Goal: Task Accomplishment & Management: Use online tool/utility

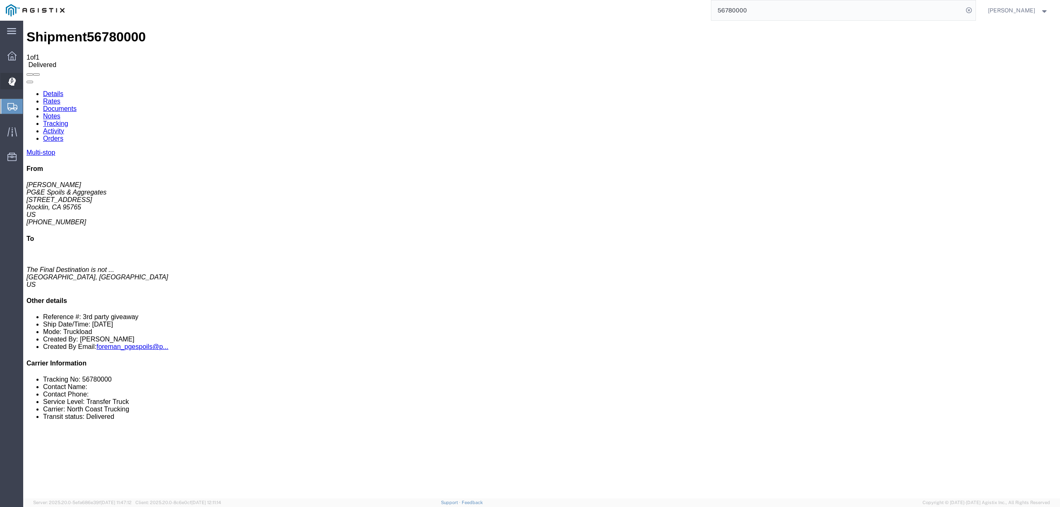
click at [29, 82] on span "Dispatch Manager" at bounding box center [26, 81] width 6 height 17
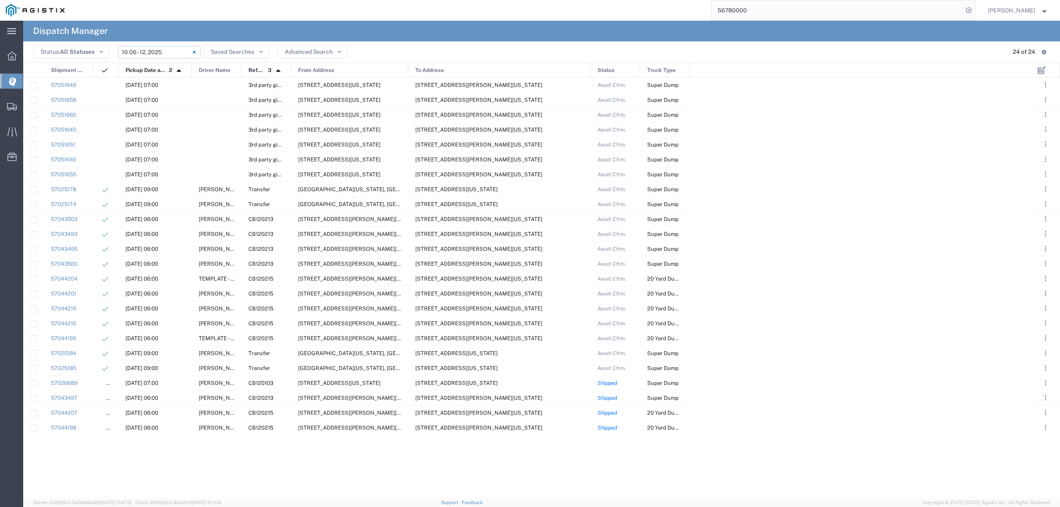
click at [174, 53] on input "[DATE] - [DATE]" at bounding box center [159, 52] width 83 height 12
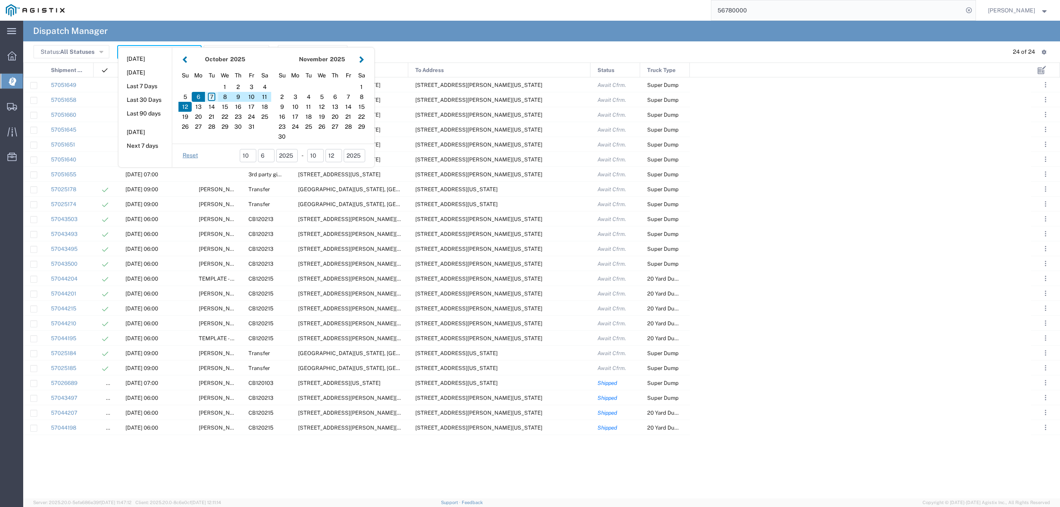
click at [214, 99] on div "7" at bounding box center [211, 97] width 13 height 10
type input "[DATE]"
type input "[DATE] - [DATE]"
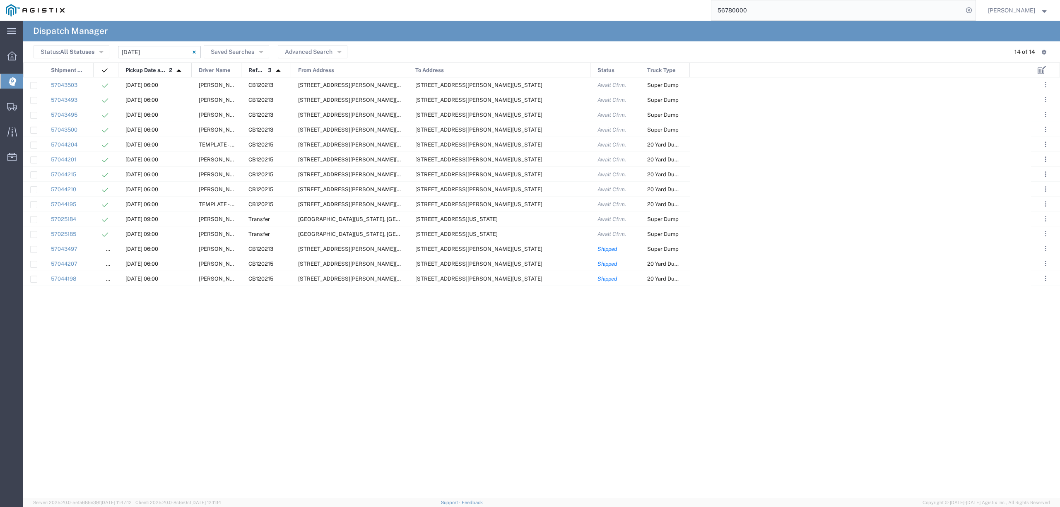
click at [160, 52] on input "[DATE] - [DATE]" at bounding box center [159, 52] width 83 height 12
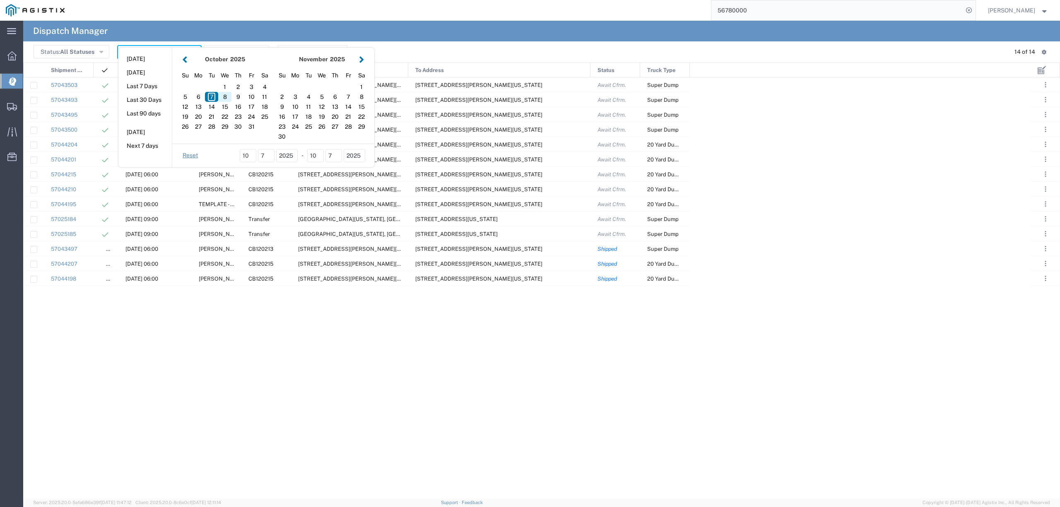
click at [224, 97] on div "8" at bounding box center [224, 97] width 13 height 10
click at [224, 96] on div "8" at bounding box center [224, 97] width 13 height 10
type input "[DATE]"
type input "[DATE] - [DATE]"
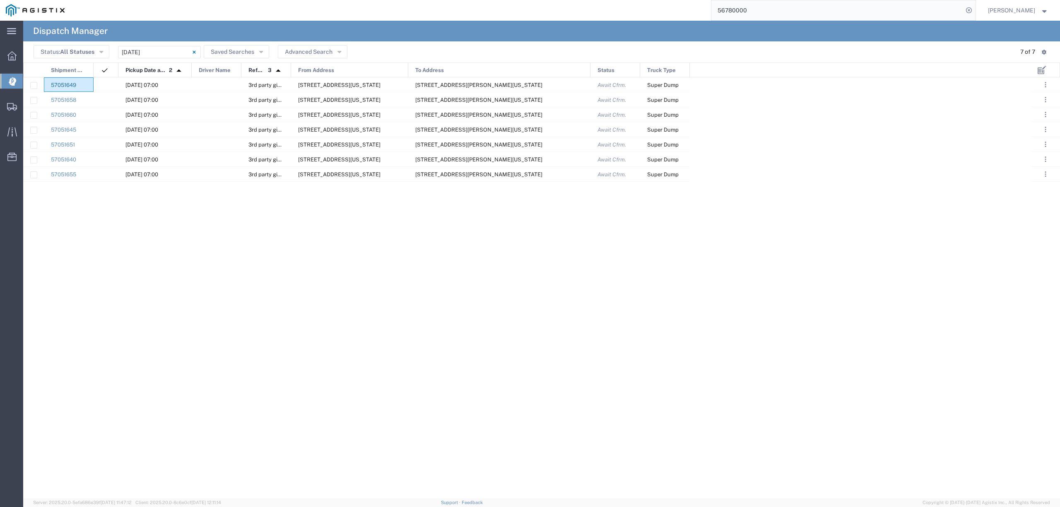
click at [73, 82] on div "57051649" at bounding box center [69, 84] width 50 height 14
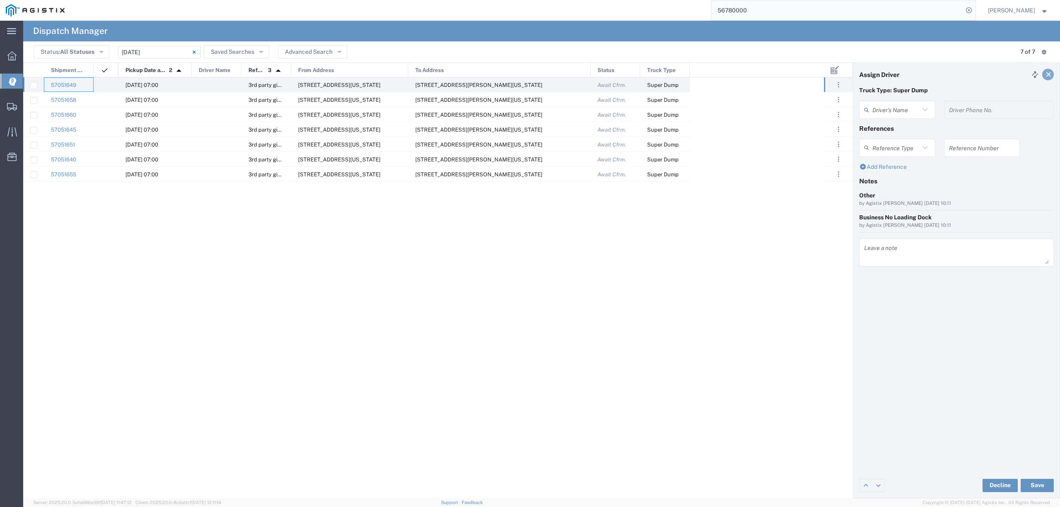
click at [1048, 73] on icon at bounding box center [1048, 75] width 7 height 6
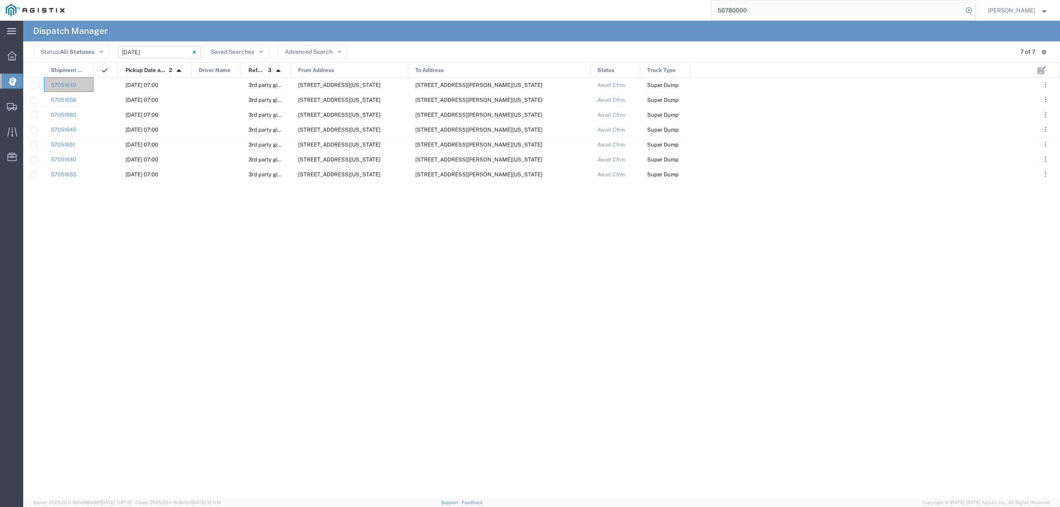
click at [137, 50] on input "[DATE] - [DATE]" at bounding box center [159, 52] width 83 height 12
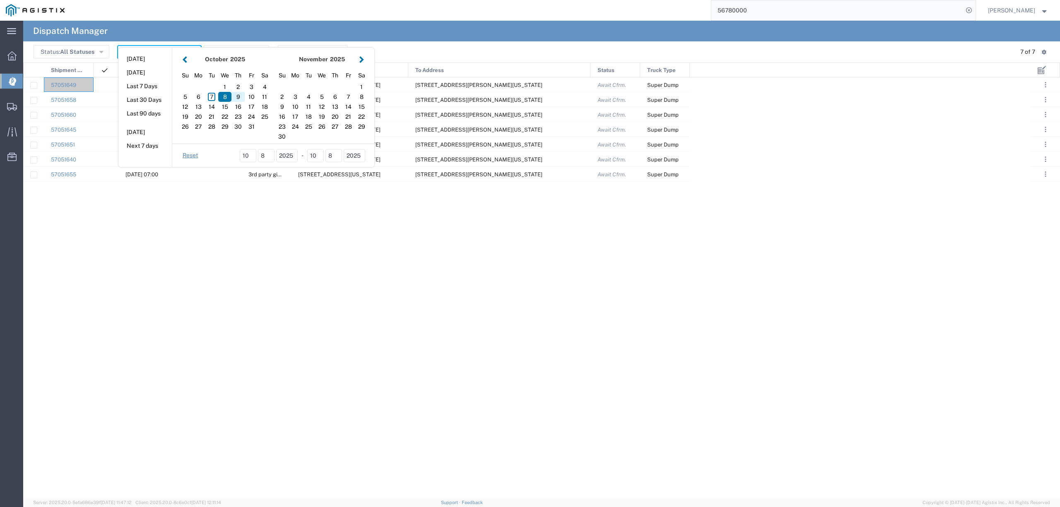
click at [240, 96] on div "9" at bounding box center [237, 97] width 13 height 10
type input "[DATE]"
type input "[DATE] - [DATE]"
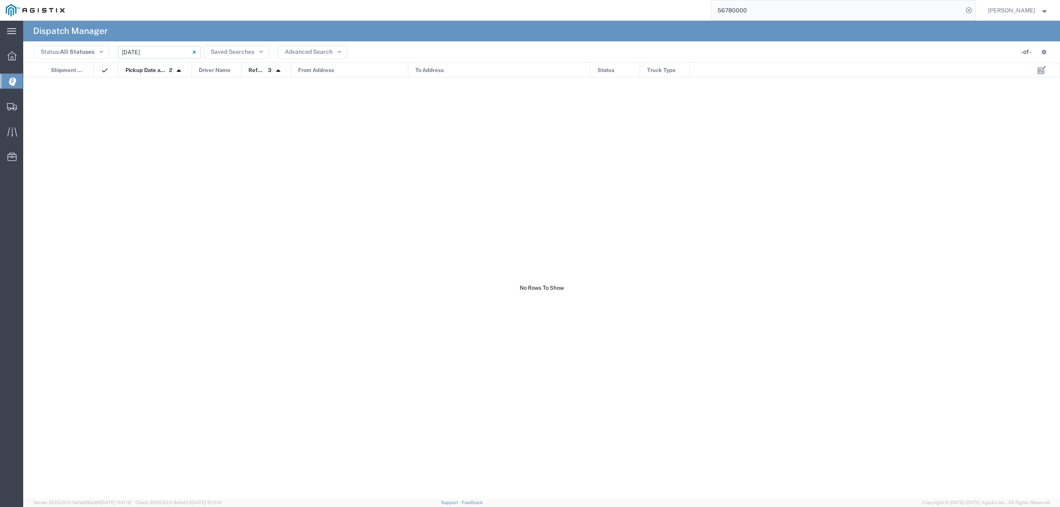
click at [161, 50] on input "[DATE] - [DATE]" at bounding box center [159, 52] width 83 height 12
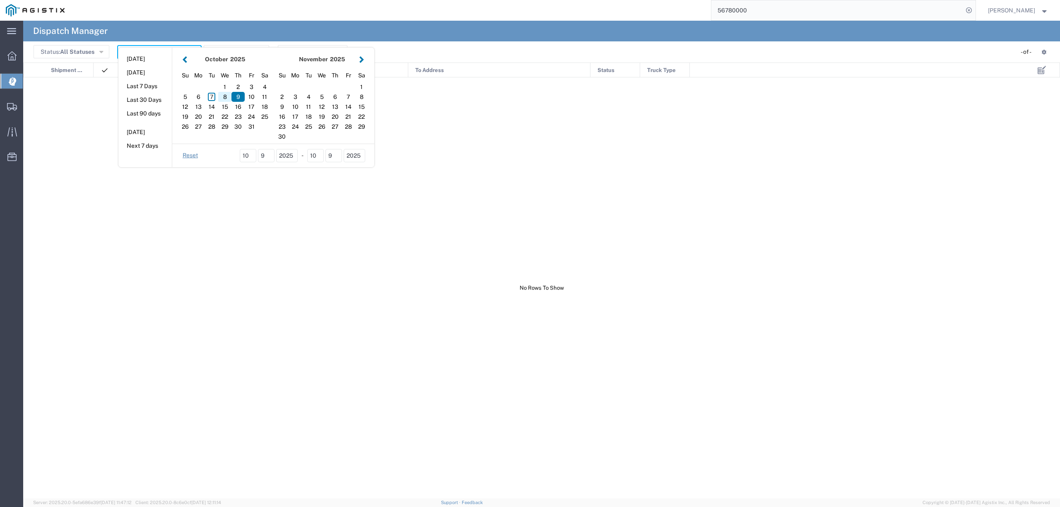
click at [221, 95] on div "8" at bounding box center [224, 97] width 13 height 10
type input "[DATE]"
type input "[DATE] - [DATE]"
